Goal: Task Accomplishment & Management: Manage account settings

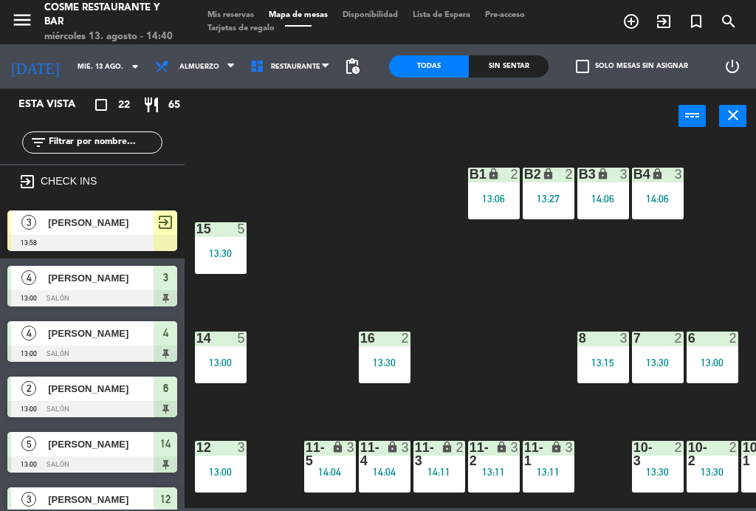
click at [493, 202] on div "13:06" at bounding box center [494, 199] width 52 height 10
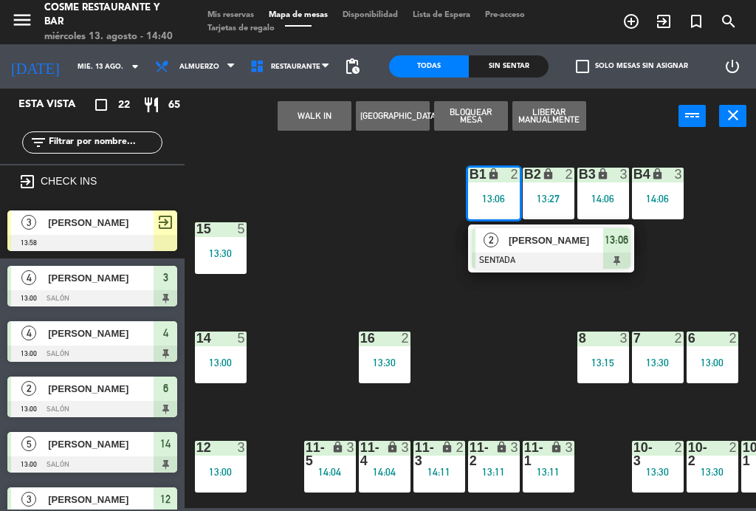
click at [553, 245] on span "[PERSON_NAME]" at bounding box center [556, 241] width 95 height 16
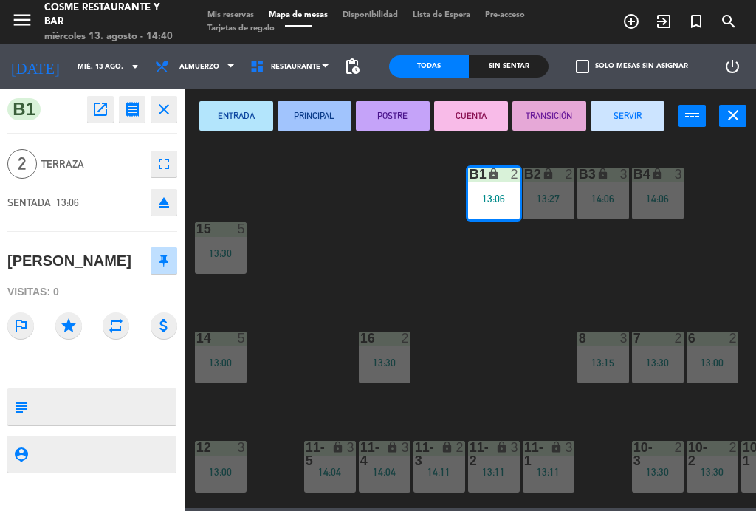
click at [649, 129] on button "SERVIR" at bounding box center [628, 116] width 74 height 30
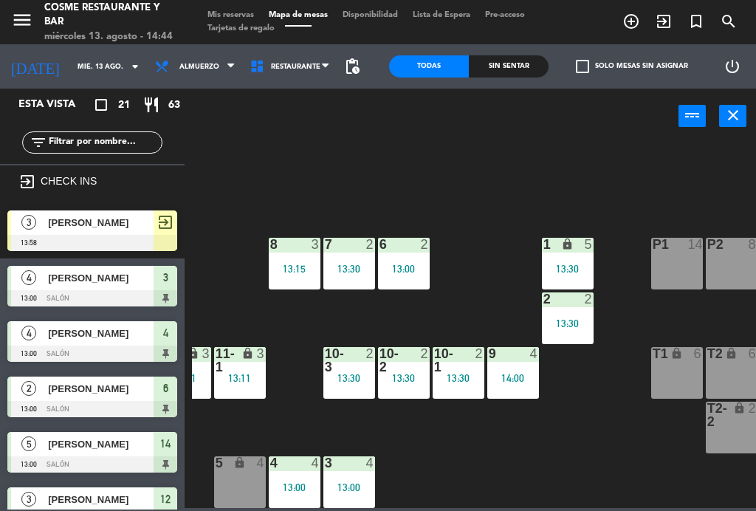
scroll to position [94, 309]
click at [383, 365] on div "2" at bounding box center [373, 360] width 24 height 27
click at [420, 420] on div "B1 lock 2 B2 lock 2 13:27 B3 lock 3 14:06 B4 lock 3 14:06 15 5 13:30 14 5 13:00…" at bounding box center [474, 324] width 564 height 367
click at [411, 371] on div at bounding box center [404, 360] width 24 height 27
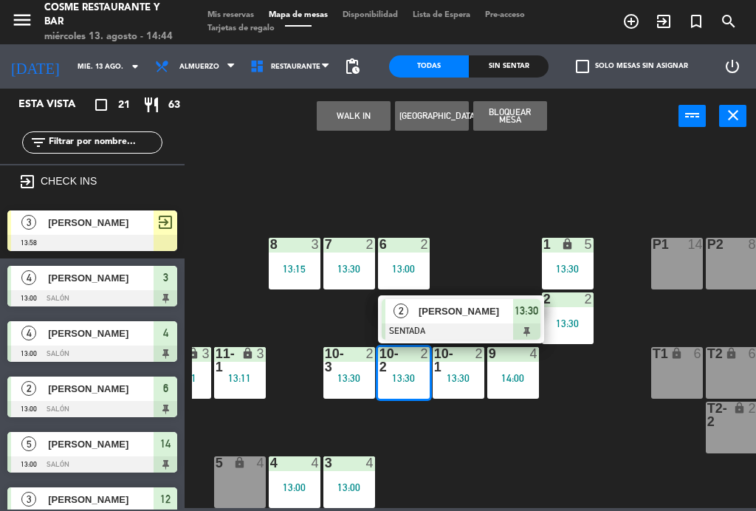
click at [446, 316] on span "[PERSON_NAME]" at bounding box center [466, 312] width 95 height 16
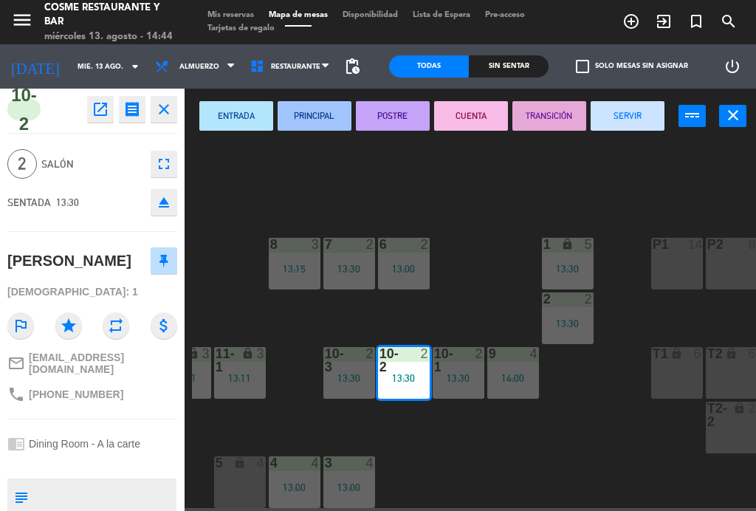
click at [633, 113] on button "SERVIR" at bounding box center [628, 116] width 74 height 30
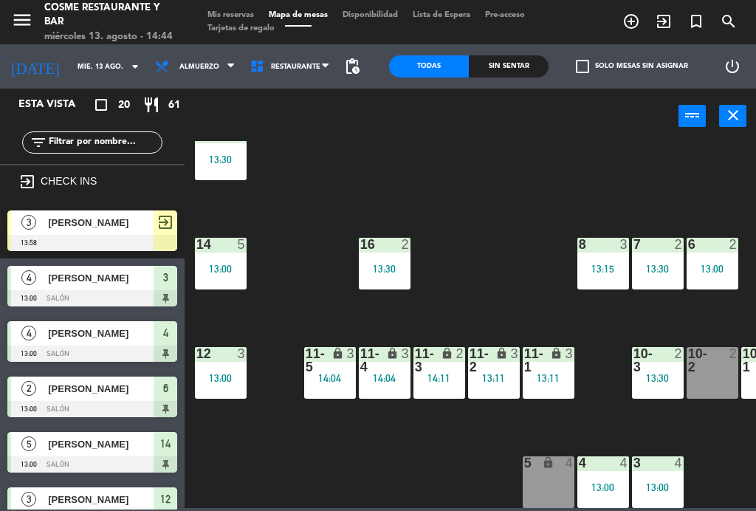
scroll to position [94, 0]
click at [395, 258] on div "16 2 13:30" at bounding box center [385, 264] width 52 height 52
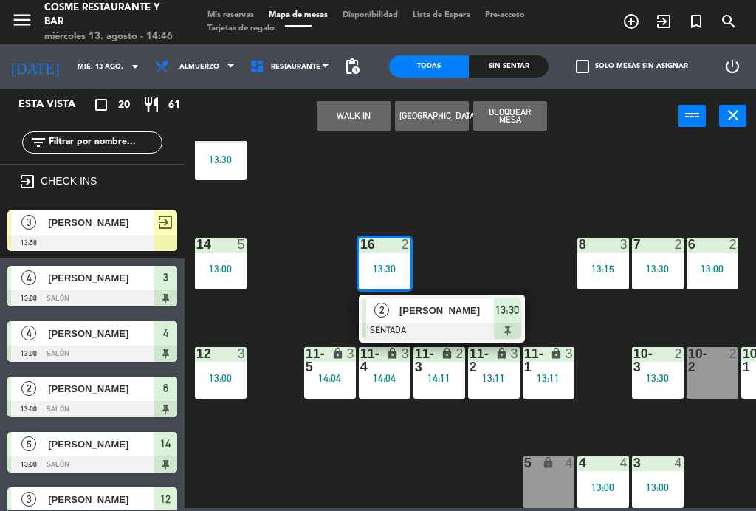
click at [448, 319] on div "[PERSON_NAME]" at bounding box center [446, 310] width 96 height 24
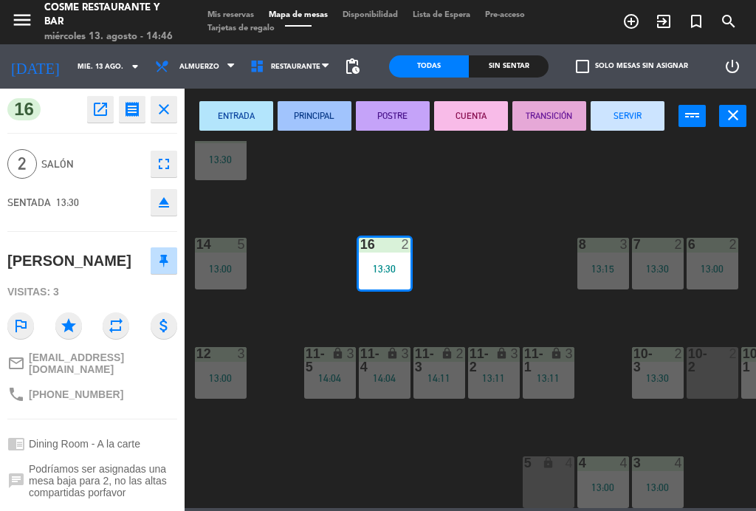
click at [639, 121] on button "SERVIR" at bounding box center [628, 116] width 74 height 30
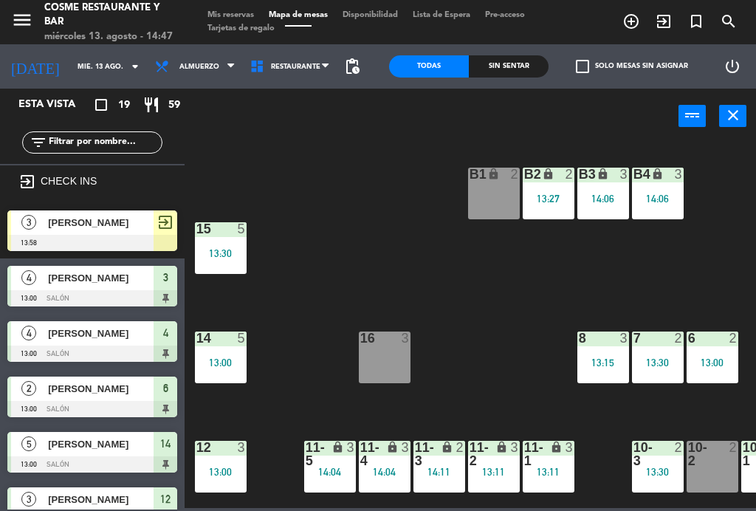
scroll to position [0, 0]
click at [649, 360] on div "13:30" at bounding box center [658, 363] width 52 height 10
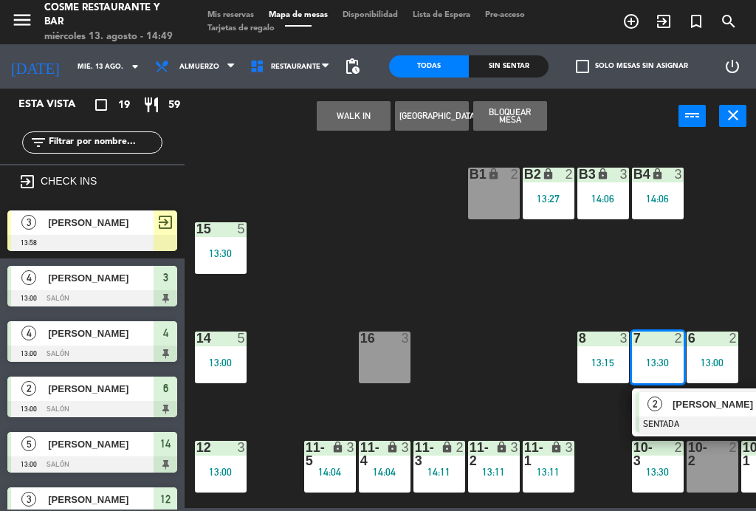
click at [672, 403] on div "[PERSON_NAME]" at bounding box center [720, 404] width 96 height 24
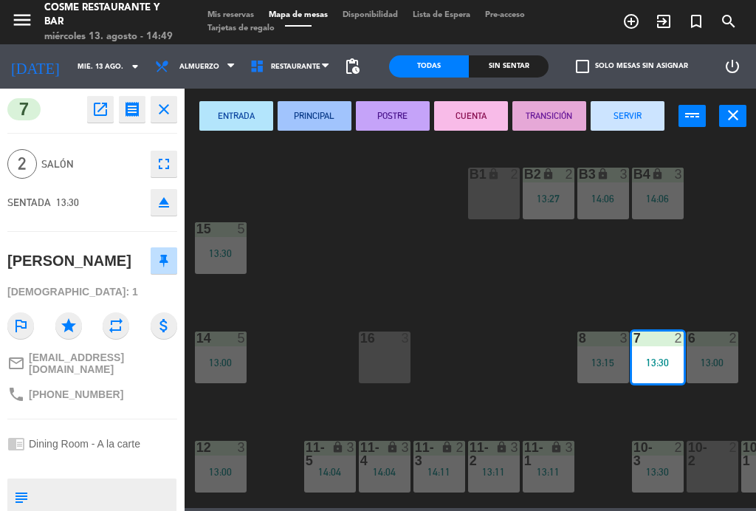
click at [644, 109] on button "SERVIR" at bounding box center [628, 116] width 74 height 30
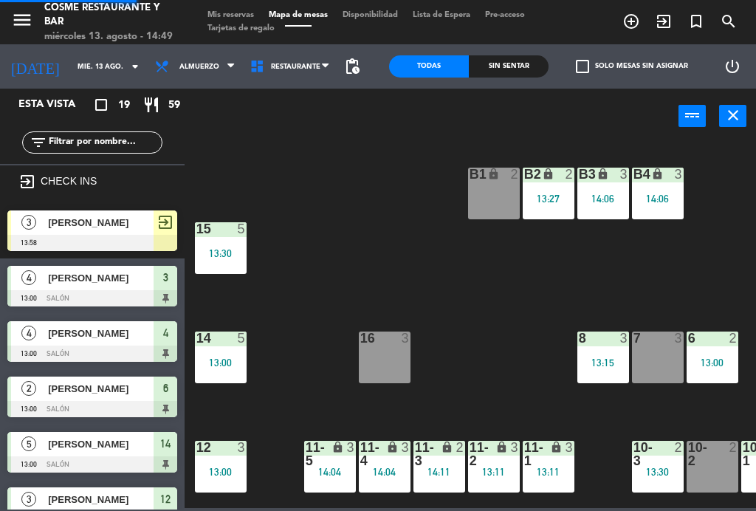
scroll to position [1, 0]
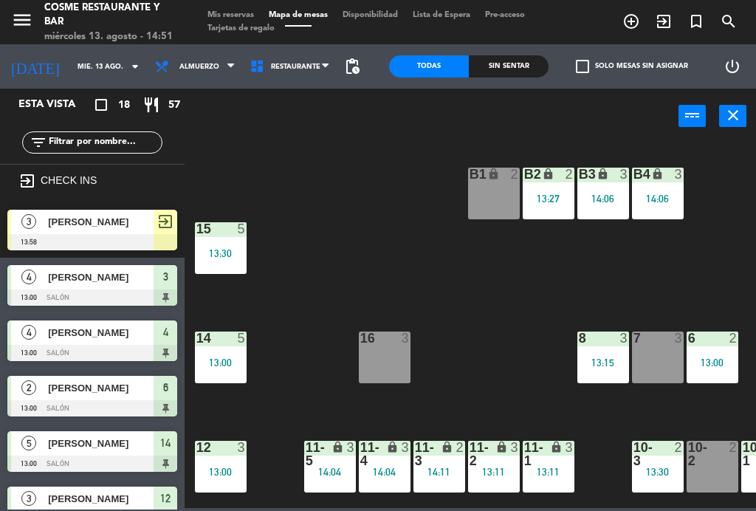
click at [73, 75] on input "mié. 13 ago." at bounding box center [118, 66] width 97 height 23
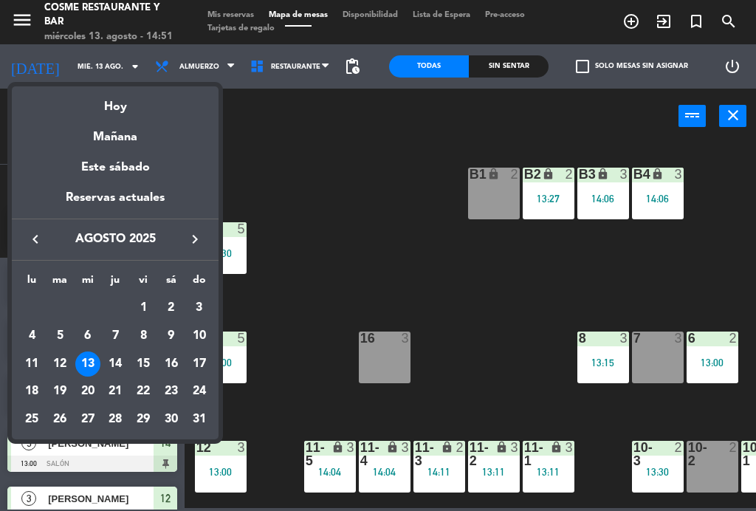
click at [114, 364] on div "14" at bounding box center [115, 364] width 25 height 25
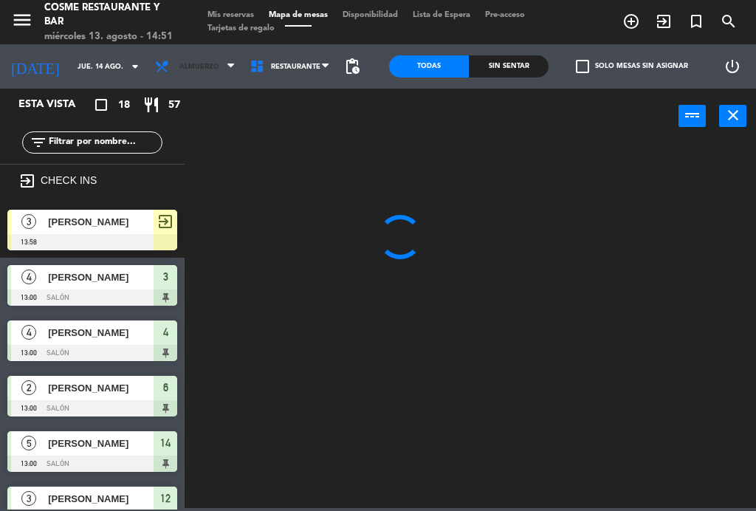
click at [192, 66] on span "Almuerzo" at bounding box center [200, 67] width 40 height 8
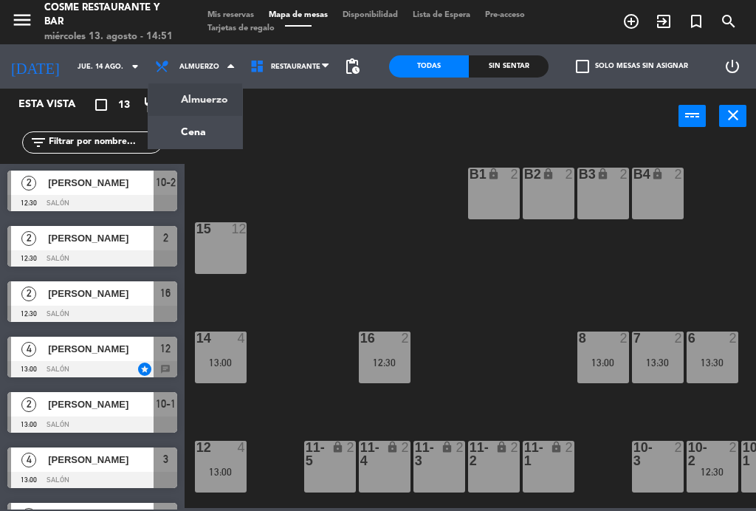
click at [211, 134] on ng-component "menu [PERSON_NAME] Restaurante y Bar [DATE] 13. agosto - 14:51 Mis reservas Map…" at bounding box center [378, 254] width 756 height 508
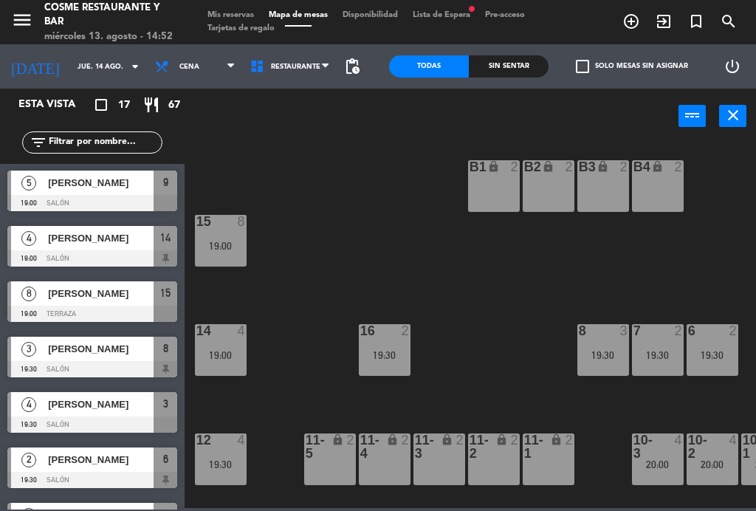
scroll to position [7, 0]
click at [230, 259] on div "15 8 19:00" at bounding box center [221, 241] width 52 height 52
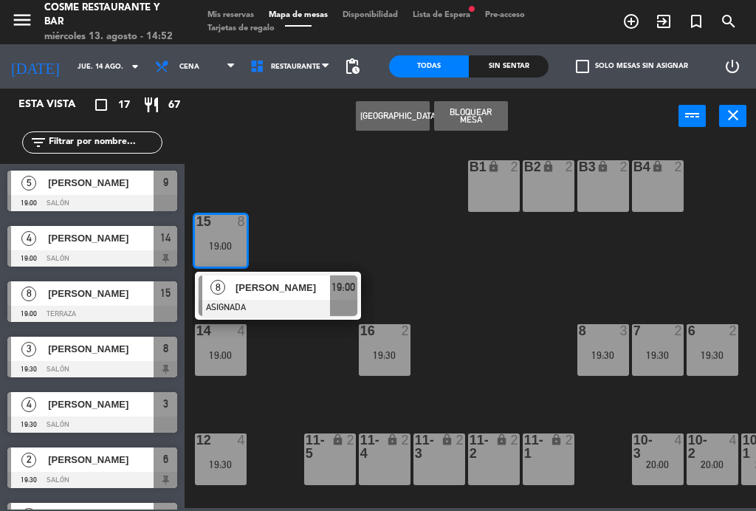
click at [287, 287] on span "[PERSON_NAME]" at bounding box center [283, 288] width 95 height 16
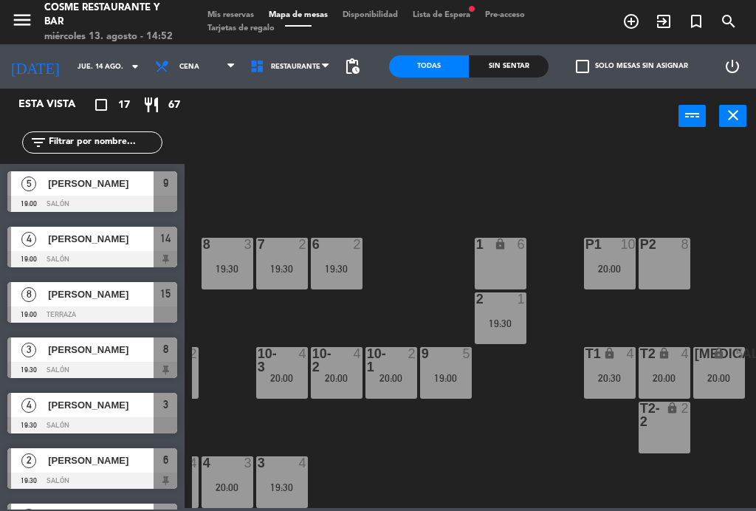
scroll to position [0, 0]
click at [85, 290] on span "[PERSON_NAME]" at bounding box center [101, 295] width 106 height 16
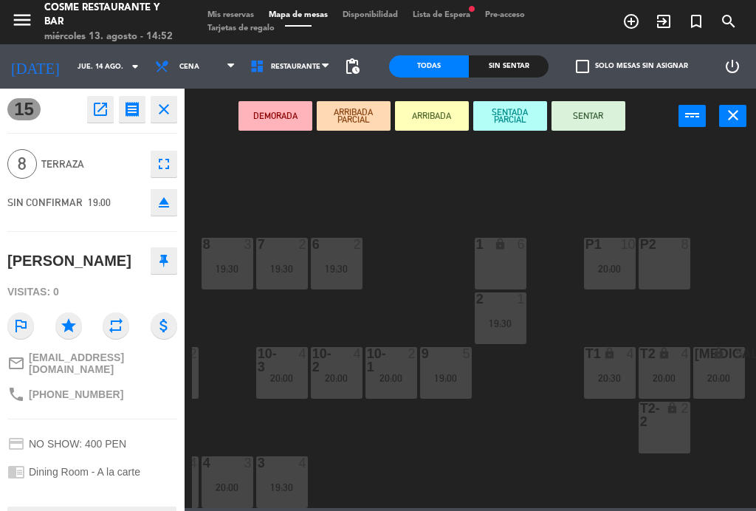
click at [680, 267] on div "P2 8" at bounding box center [665, 264] width 52 height 52
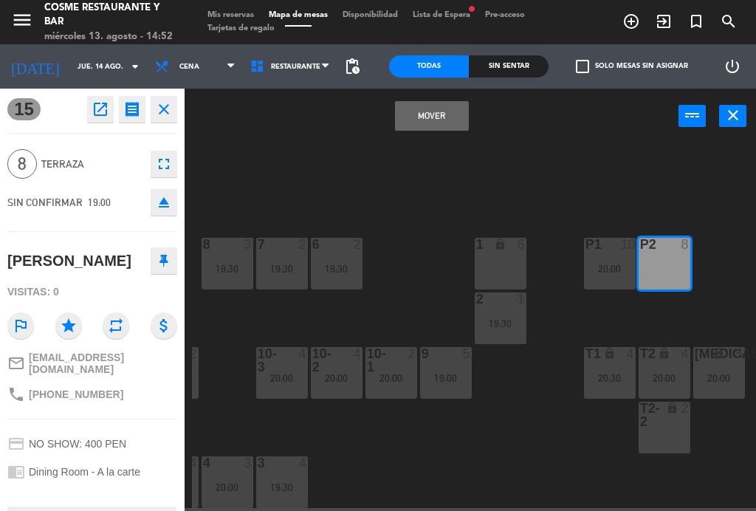
click at [677, 253] on div "P2 8" at bounding box center [665, 264] width 52 height 52
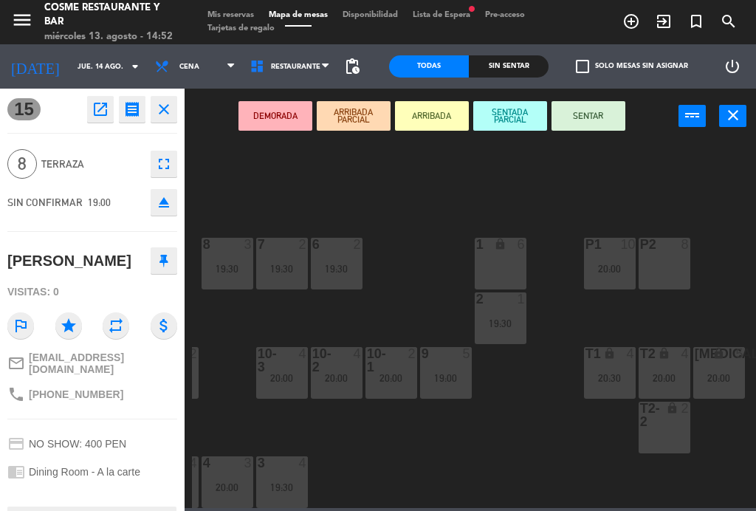
click at [677, 264] on div "P2 8" at bounding box center [665, 264] width 52 height 52
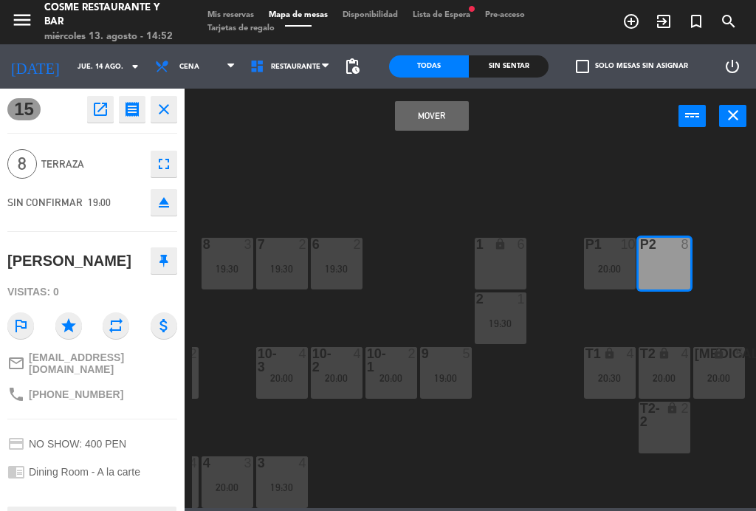
click at [444, 130] on button "Mover" at bounding box center [432, 116] width 74 height 30
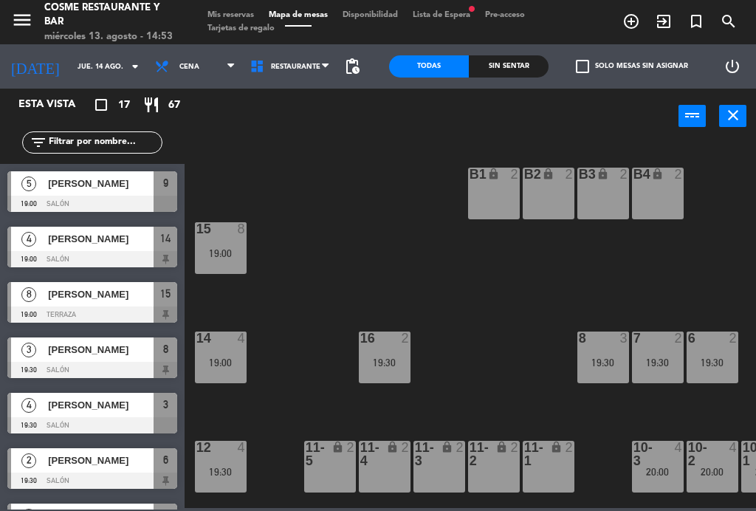
click at [70, 74] on input "jue. 14 ago." at bounding box center [118, 66] width 97 height 23
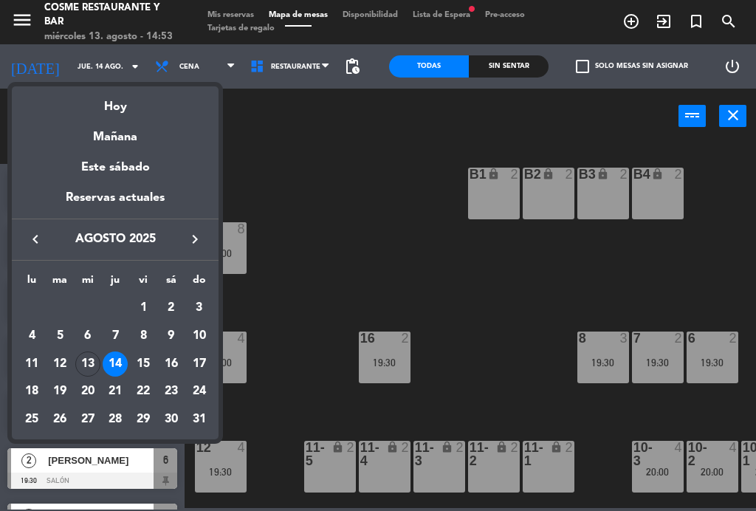
click at [125, 105] on div "Hoy" at bounding box center [115, 101] width 207 height 30
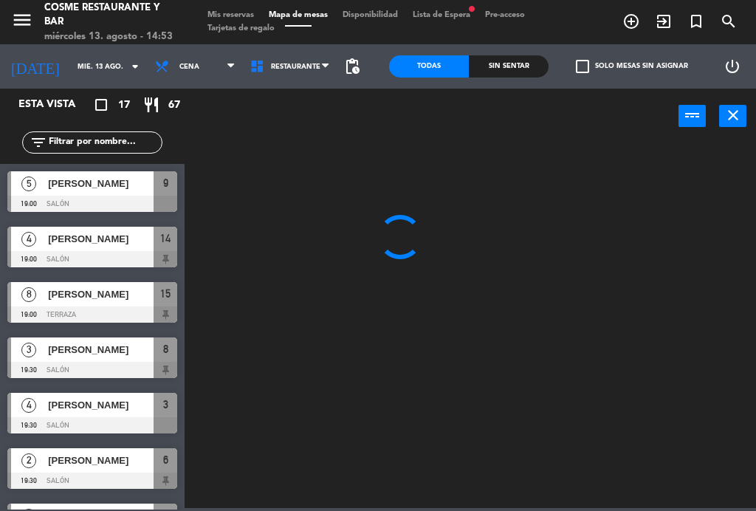
click at [186, 68] on span "Cena" at bounding box center [195, 66] width 95 height 33
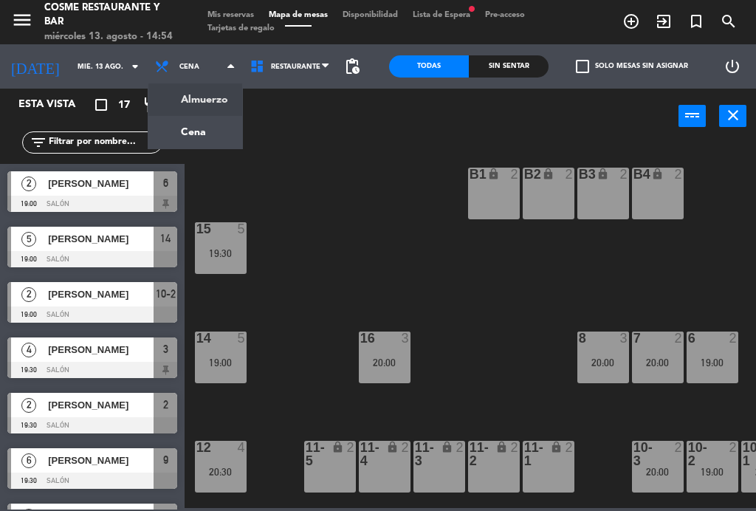
click at [205, 106] on ng-component "menu [PERSON_NAME] Restaurante y Bar [DATE] 13. agosto - 14:54 Mis reservas Map…" at bounding box center [378, 254] width 756 height 508
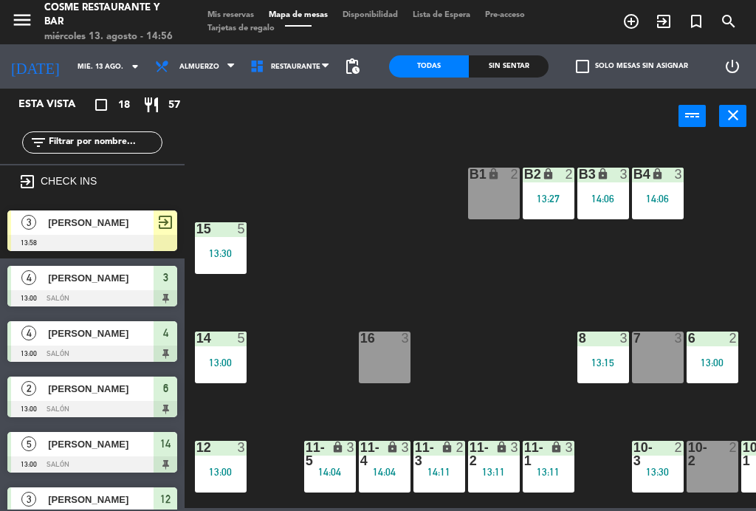
click at [78, 58] on input "mié. 13 ago." at bounding box center [118, 66] width 97 height 23
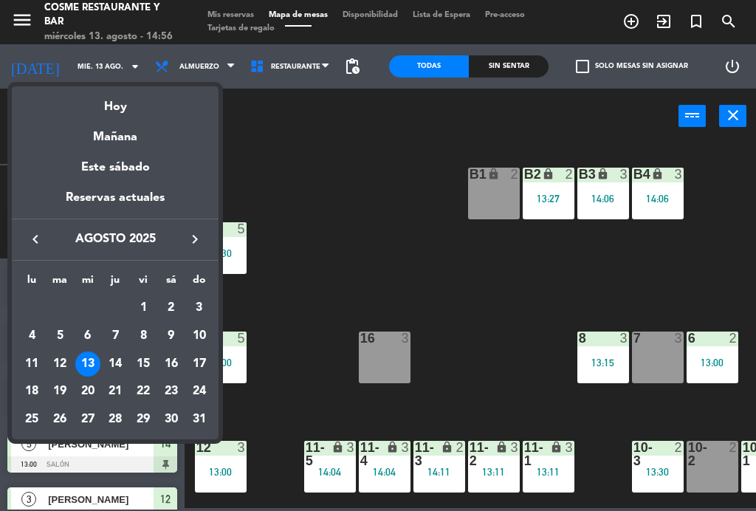
click at [133, 138] on div "Mañana" at bounding box center [115, 132] width 207 height 30
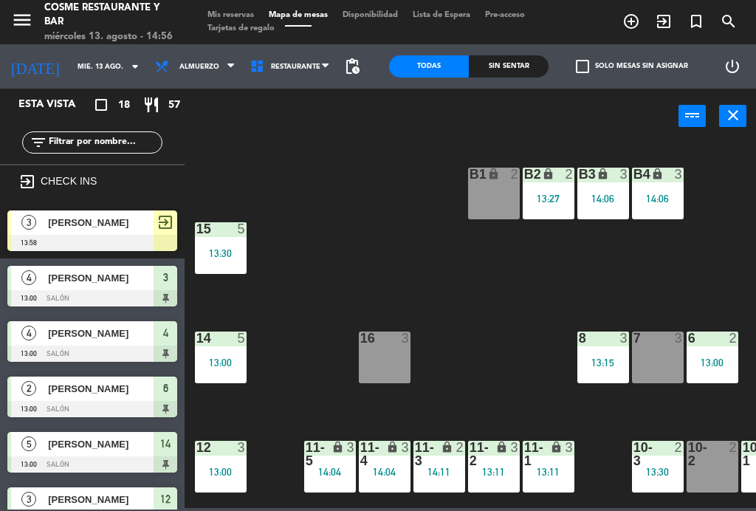
type input "jue. 14 ago."
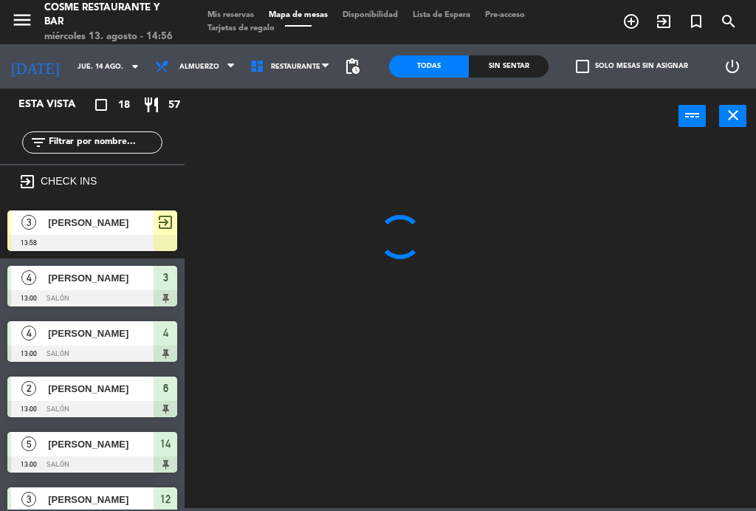
click at [193, 68] on span "Almuerzo" at bounding box center [200, 67] width 40 height 8
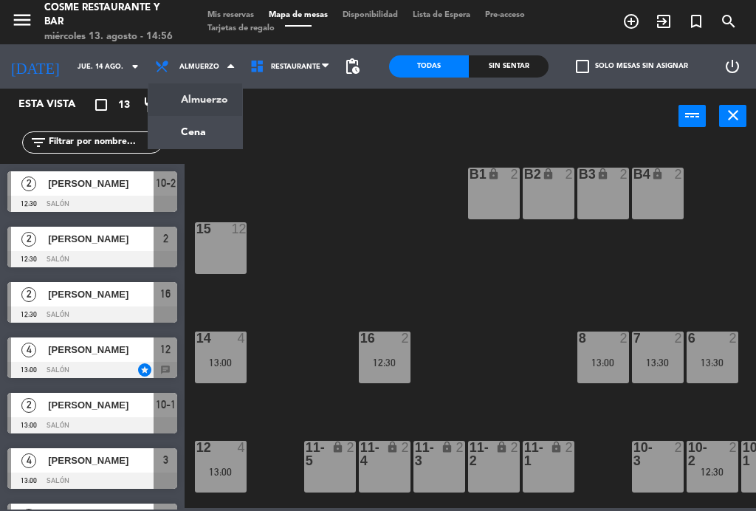
click at [204, 136] on ng-component "menu [PERSON_NAME] Restaurante y Bar [DATE] 13. agosto - 14:56 Mis reservas Map…" at bounding box center [378, 254] width 756 height 508
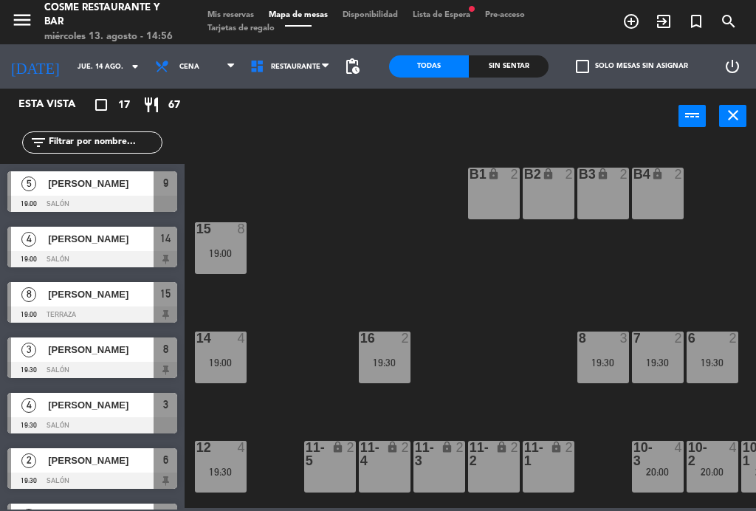
click at [666, 208] on div "B4 lock 2" at bounding box center [658, 194] width 52 height 52
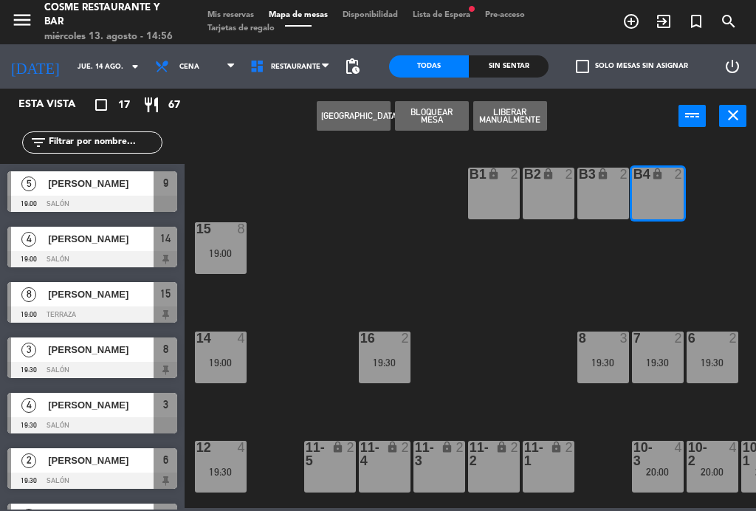
click at [607, 182] on div "B3 lock 2" at bounding box center [604, 175] width 52 height 15
click at [359, 111] on button "[GEOGRAPHIC_DATA]" at bounding box center [354, 116] width 74 height 30
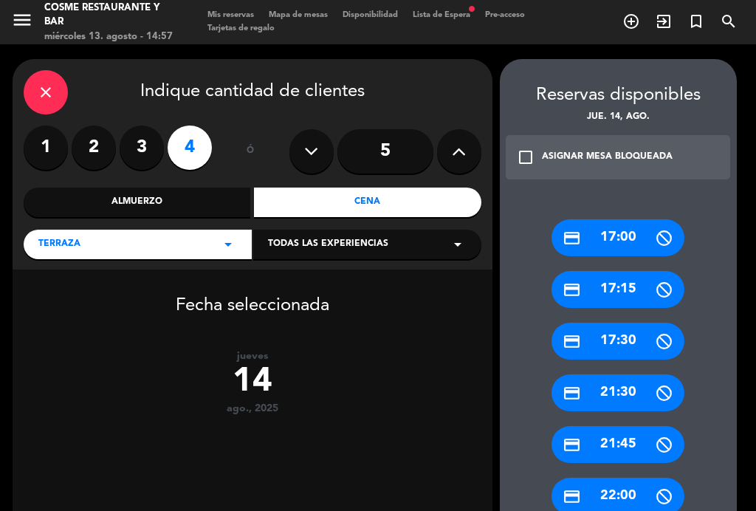
click at [539, 146] on div "check_box_outline_blank ASIGNAR MESA BLOQUEADA" at bounding box center [618, 157] width 225 height 44
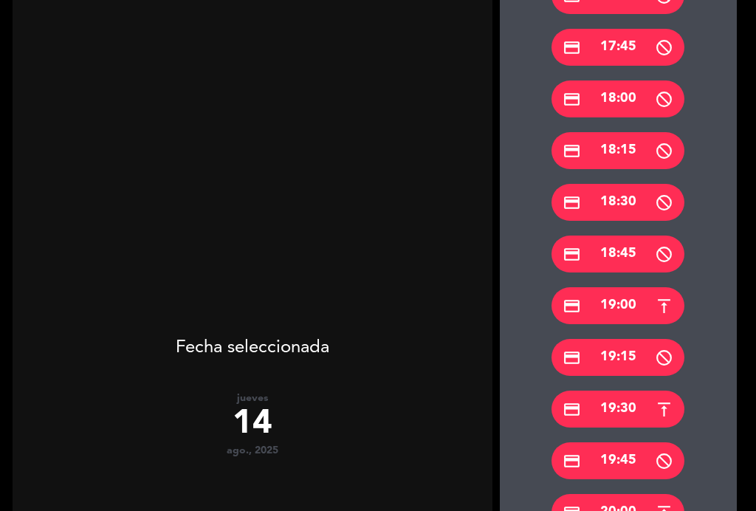
scroll to position [383, 0]
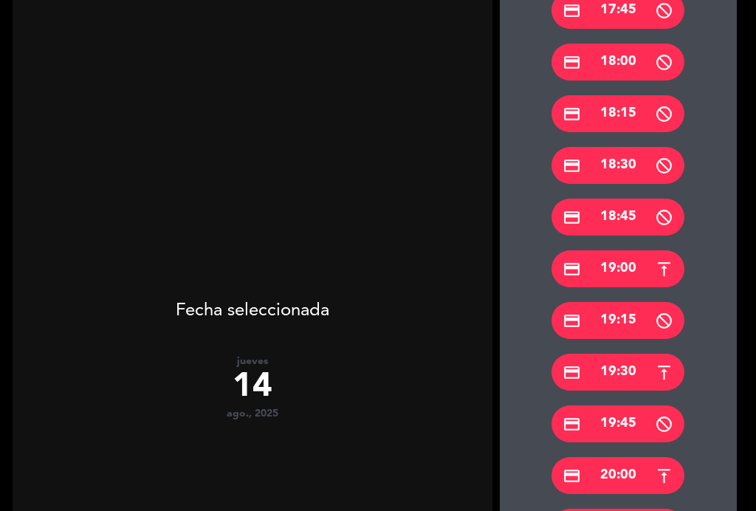
click at [638, 477] on div "credit_card 20:00" at bounding box center [618, 475] width 133 height 37
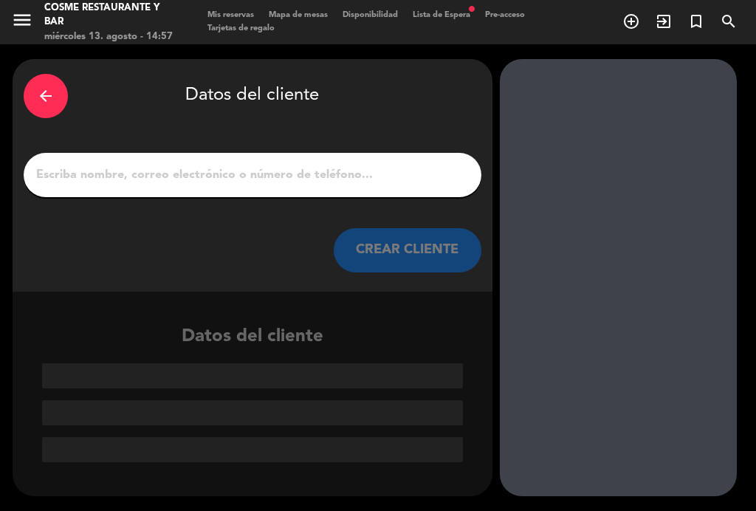
click at [194, 165] on input "1" at bounding box center [253, 175] width 436 height 21
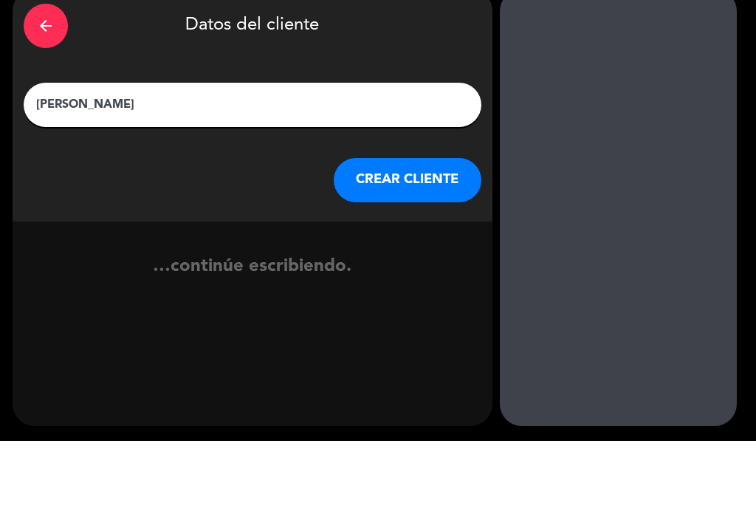
type input "[PERSON_NAME]"
click at [75, 154] on div "arrow_back Datos del cliente [PERSON_NAME] CREAR CLIENTE" at bounding box center [253, 175] width 480 height 233
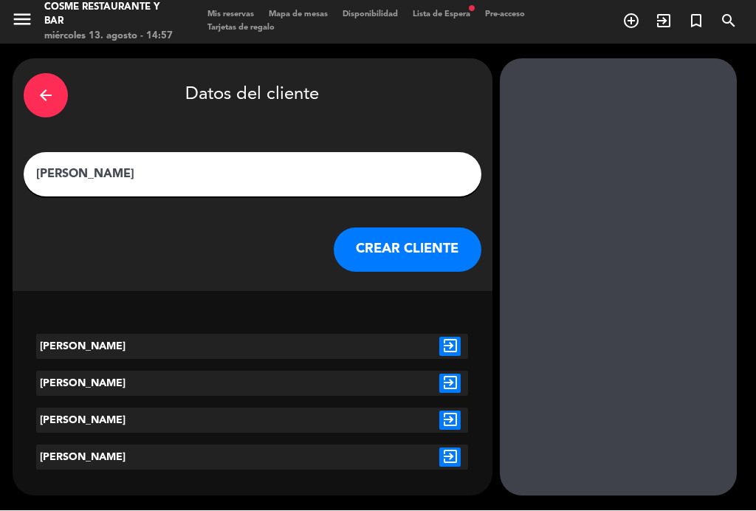
click at [453, 341] on icon "exit_to_app" at bounding box center [450, 347] width 21 height 19
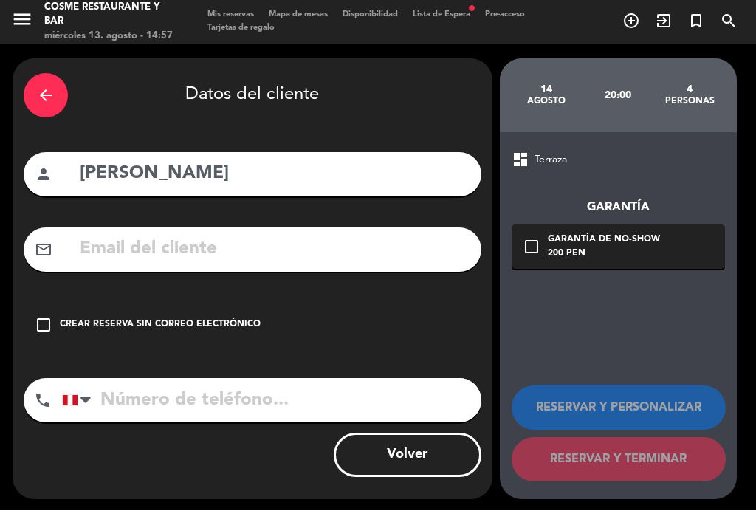
click at [150, 321] on div "Crear reserva sin correo electrónico" at bounding box center [160, 325] width 201 height 15
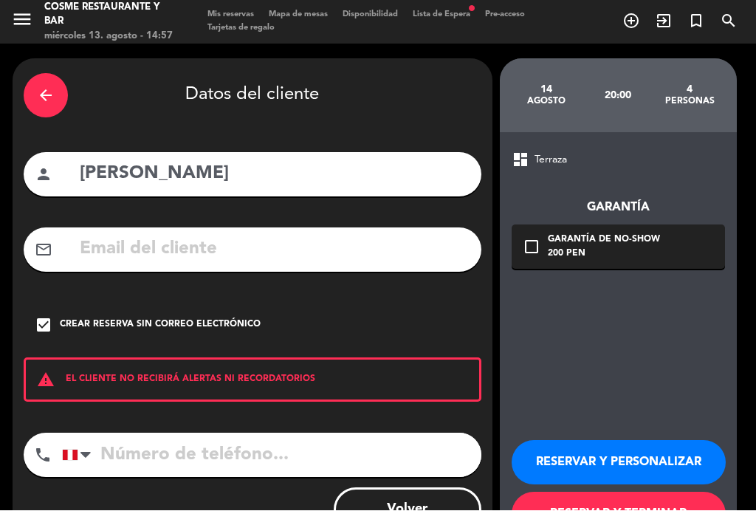
click at [627, 502] on button "RESERVAR Y TERMINAR" at bounding box center [619, 515] width 214 height 44
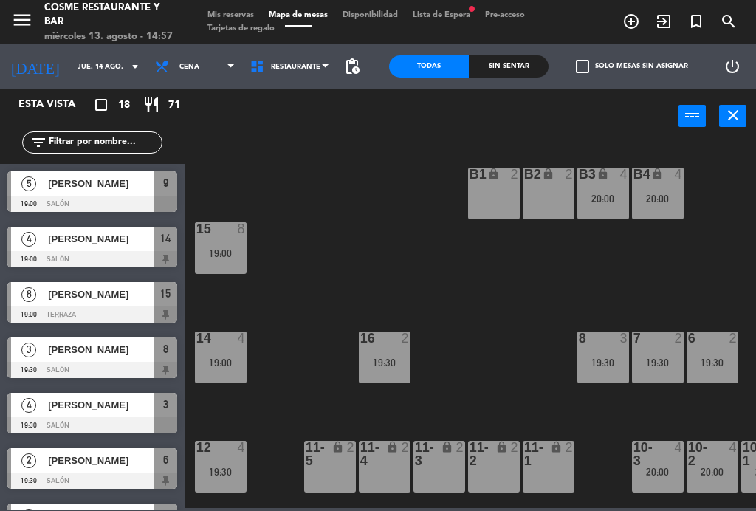
click at [675, 205] on div "B4 lock 4 20:00" at bounding box center [658, 194] width 52 height 52
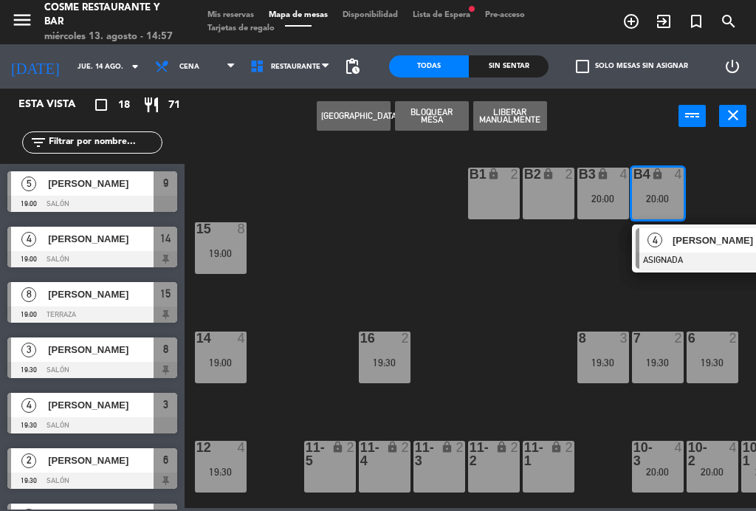
click at [694, 236] on span "[PERSON_NAME]" at bounding box center [720, 241] width 95 height 16
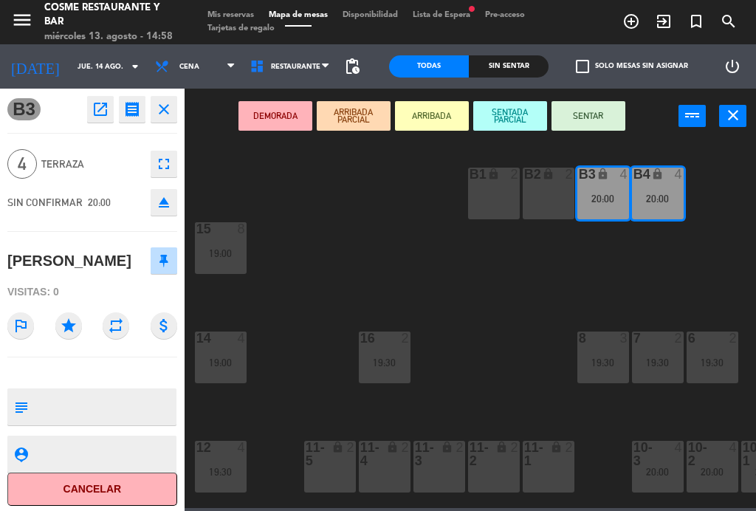
click at [83, 423] on textarea at bounding box center [104, 407] width 141 height 31
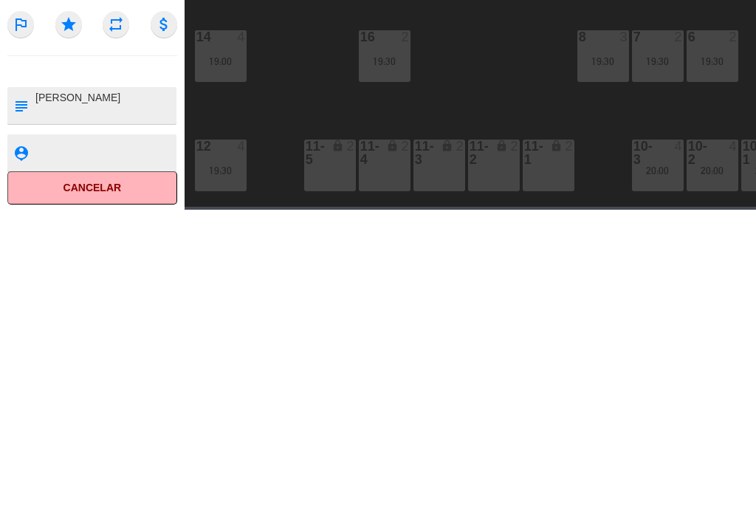
type textarea "[PERSON_NAME]"
click at [67, 312] on icon "star" at bounding box center [68, 325] width 27 height 27
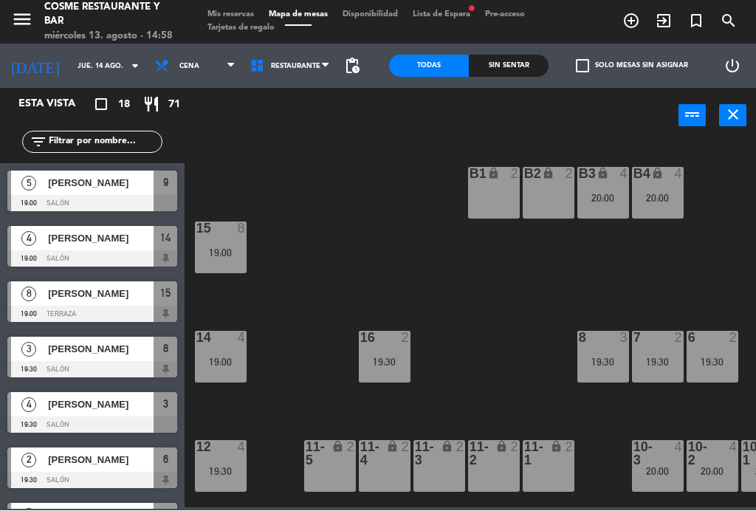
scroll to position [23, 0]
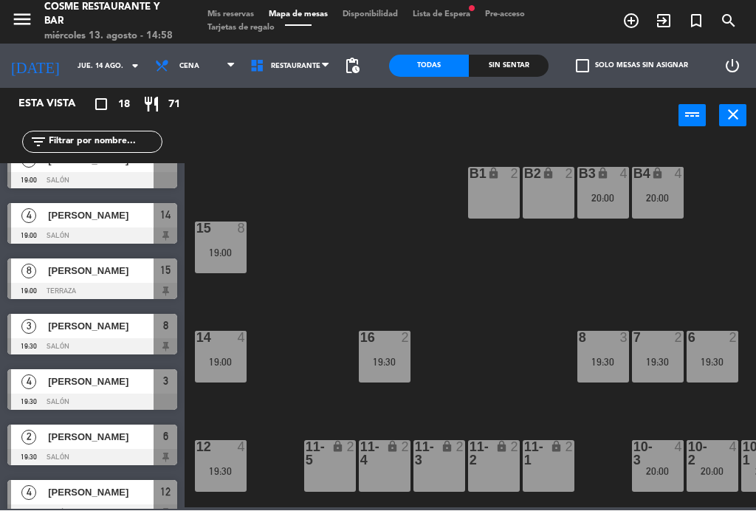
click at [70, 55] on input "jue. 14 ago." at bounding box center [118, 66] width 97 height 23
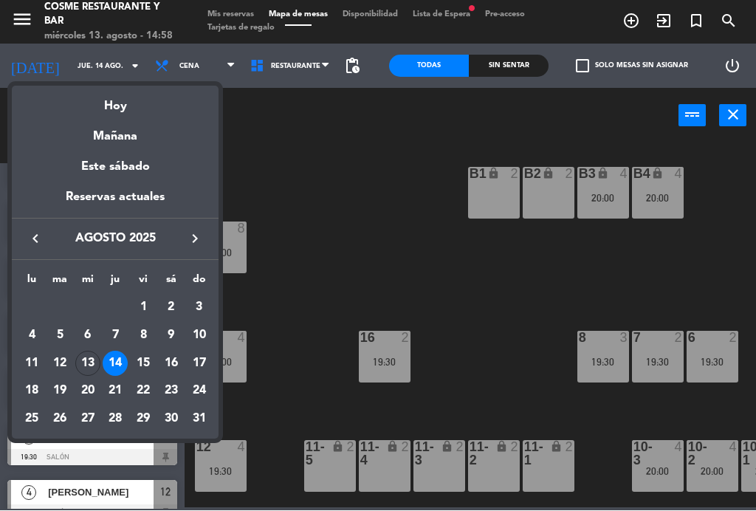
click at [125, 107] on div "Hoy" at bounding box center [115, 101] width 207 height 30
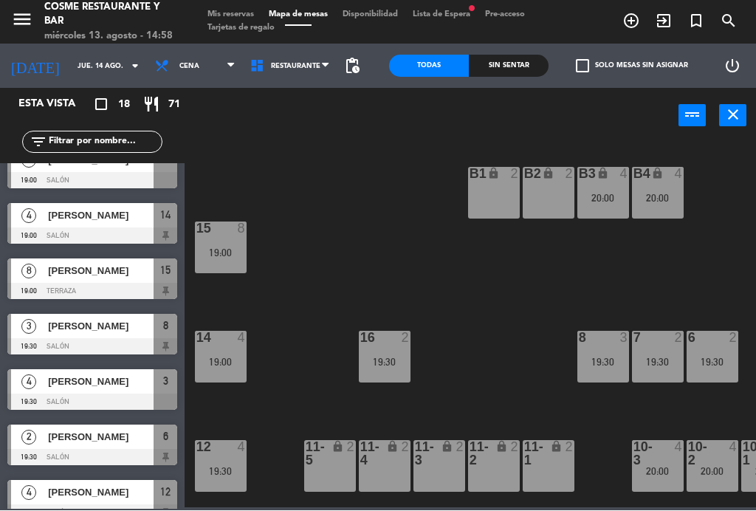
type input "mié. 13 ago."
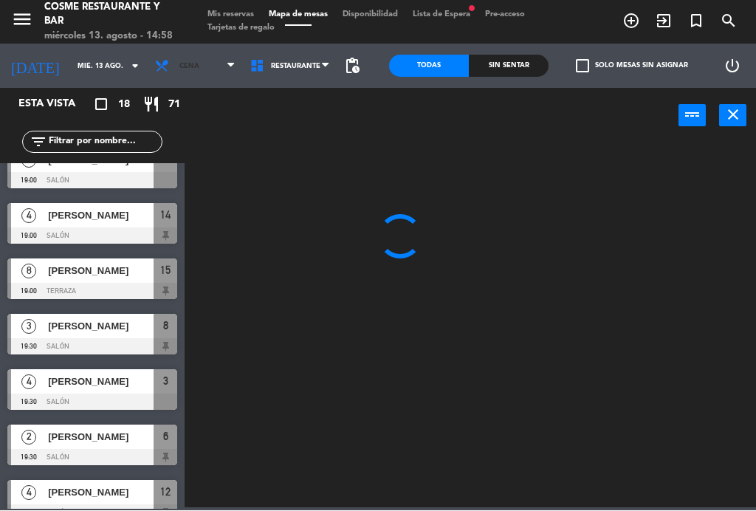
click at [197, 69] on span "Cena" at bounding box center [195, 66] width 95 height 33
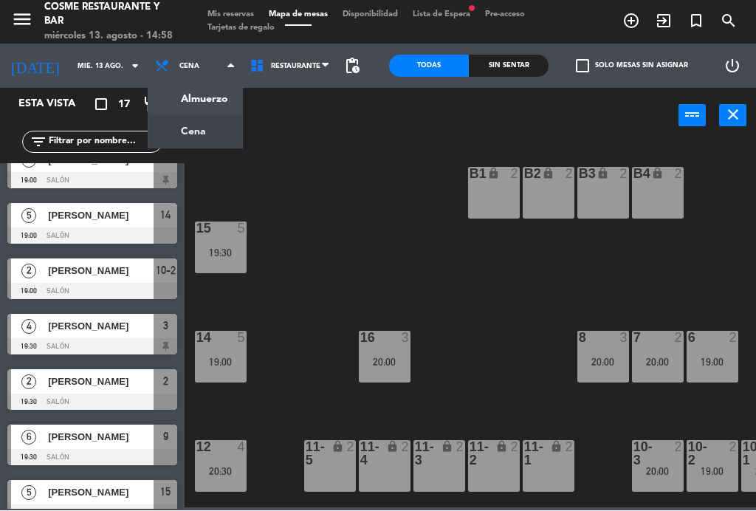
click at [208, 104] on ng-component "menu [PERSON_NAME] Restaurante y Bar [DATE] 13. agosto - 14:58 Mis reservas Map…" at bounding box center [378, 254] width 756 height 508
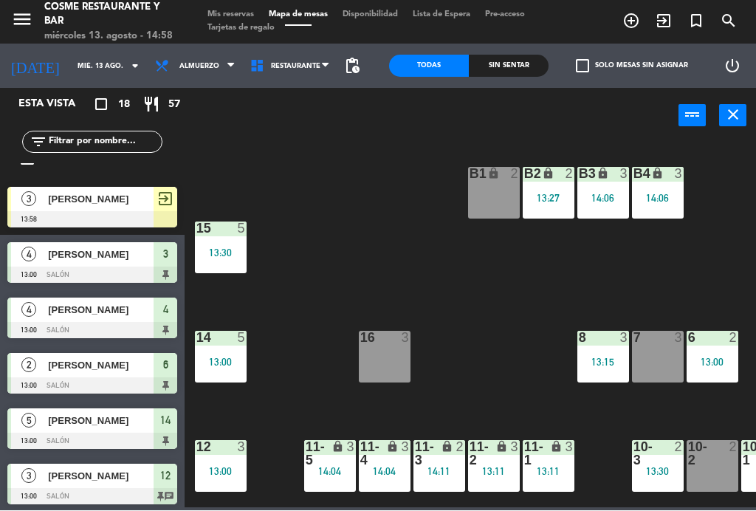
click at [103, 216] on div at bounding box center [92, 220] width 170 height 16
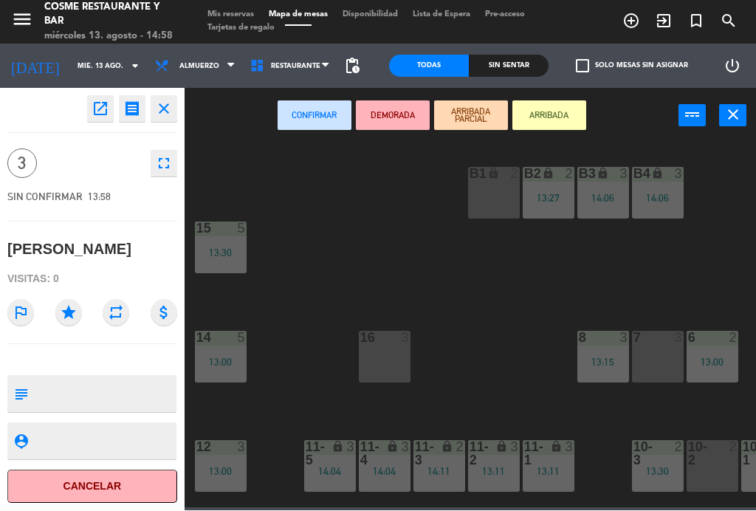
click at [119, 483] on button "Cancelar" at bounding box center [92, 487] width 170 height 33
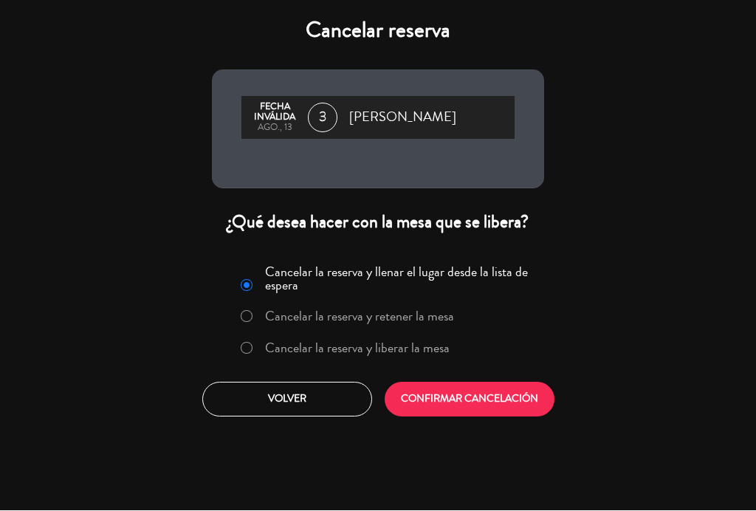
click at [351, 346] on label "Cancelar la reserva y liberar la mesa" at bounding box center [357, 348] width 185 height 13
click at [454, 403] on button "CONFIRMAR CANCELACIÓN" at bounding box center [470, 400] width 170 height 35
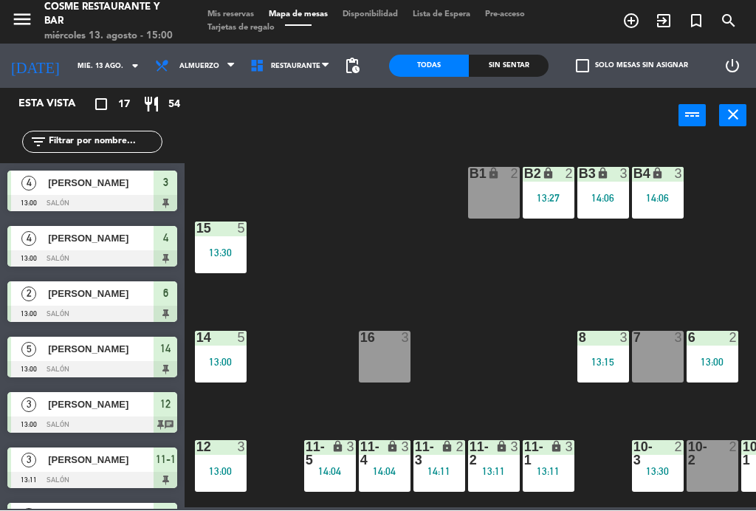
scroll to position [0, 0]
click at [451, 464] on div "2" at bounding box center [463, 454] width 24 height 27
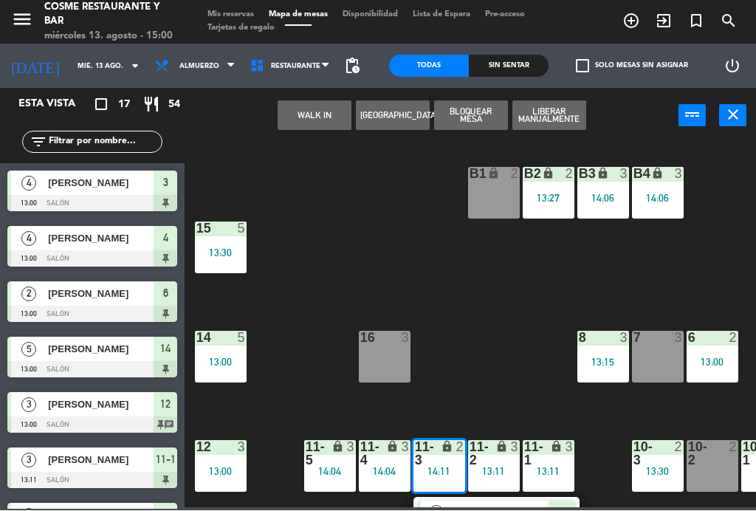
click at [468, 506] on span "[PERSON_NAME]" at bounding box center [501, 514] width 95 height 16
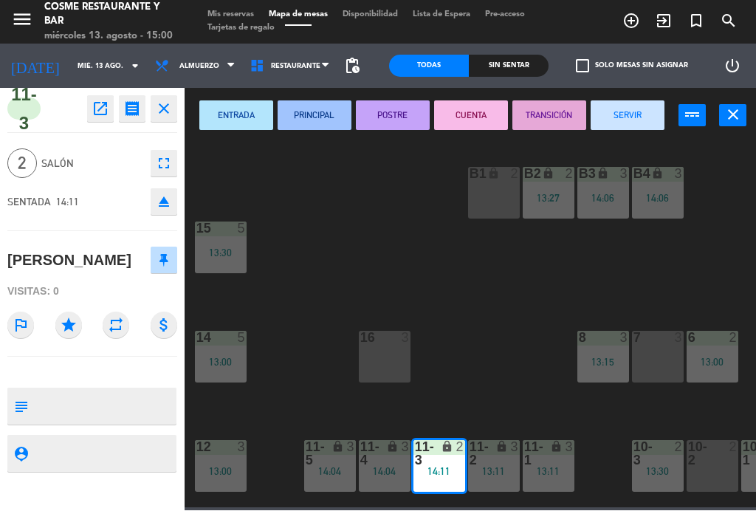
click at [633, 121] on button "SERVIR" at bounding box center [628, 116] width 74 height 30
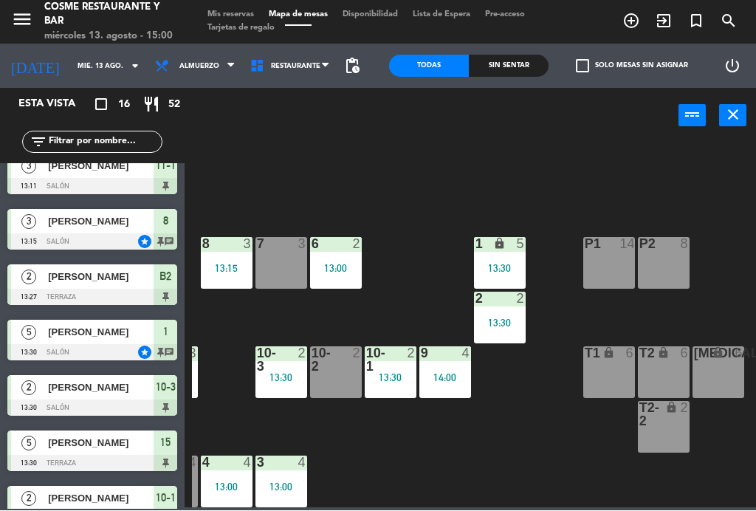
scroll to position [94, 376]
